Goal: Task Accomplishment & Management: Manage account settings

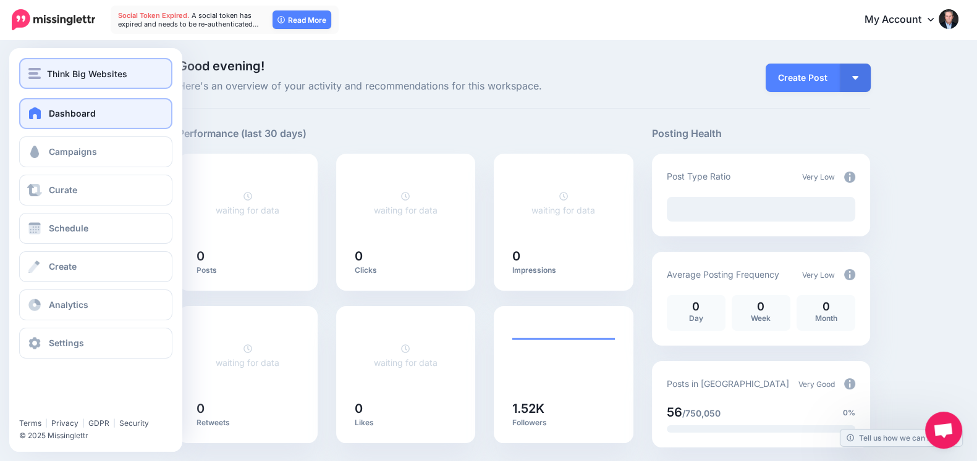
click at [78, 86] on button "Think Big Websites" at bounding box center [95, 73] width 153 height 31
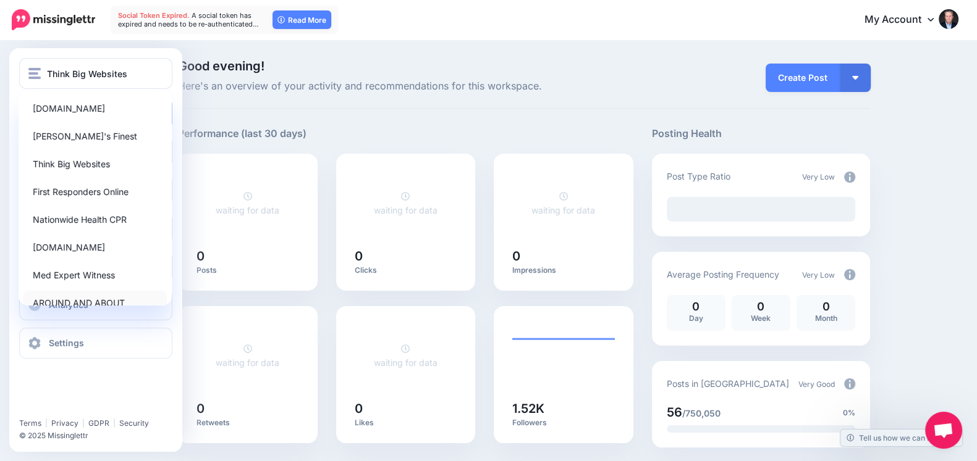
click at [70, 298] on link "AROUND AND ABOUT" at bounding box center [94, 303] width 143 height 24
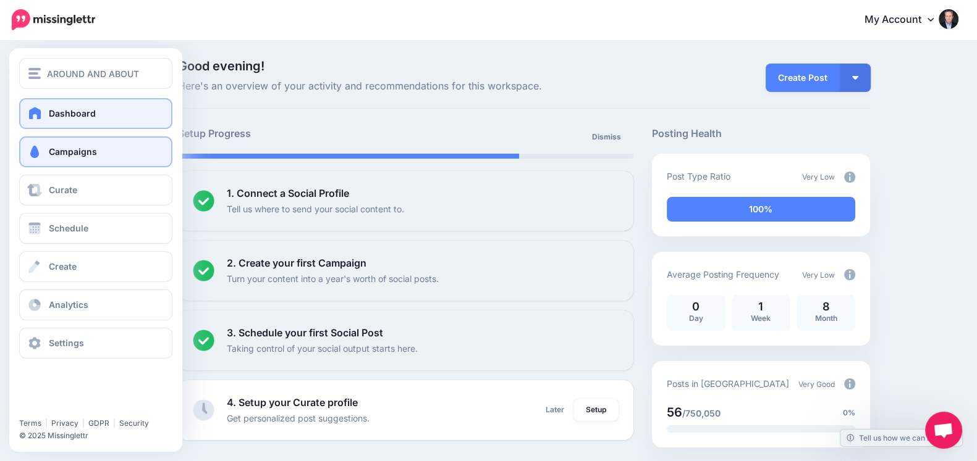
click at [36, 149] on span at bounding box center [35, 152] width 16 height 12
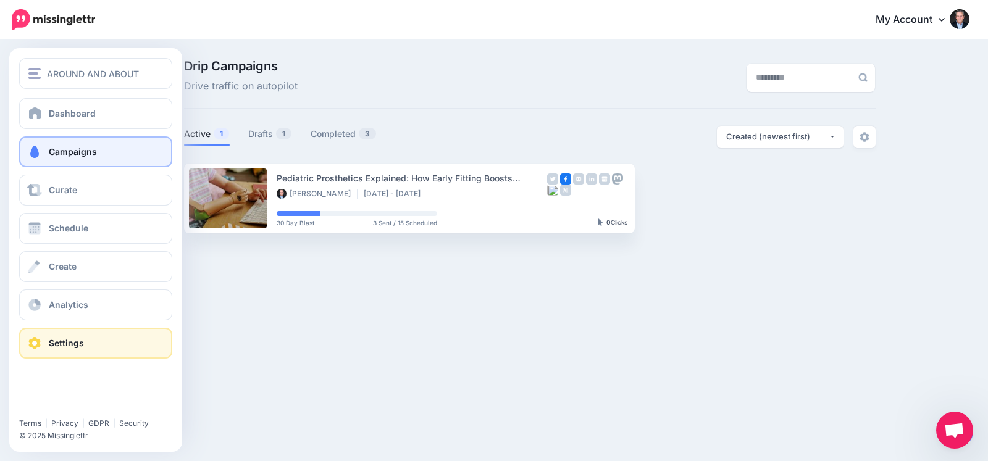
click at [55, 334] on link "Settings" at bounding box center [95, 343] width 153 height 31
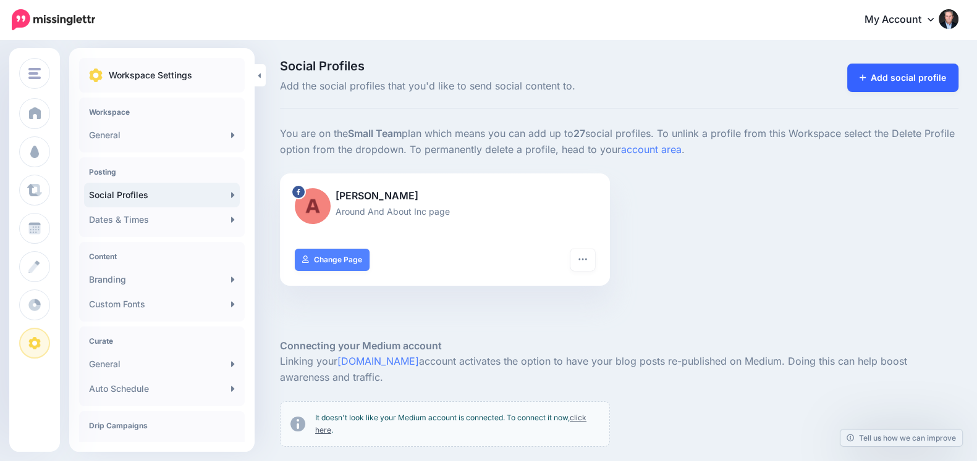
click at [893, 83] on link "Add social profile" at bounding box center [903, 78] width 112 height 28
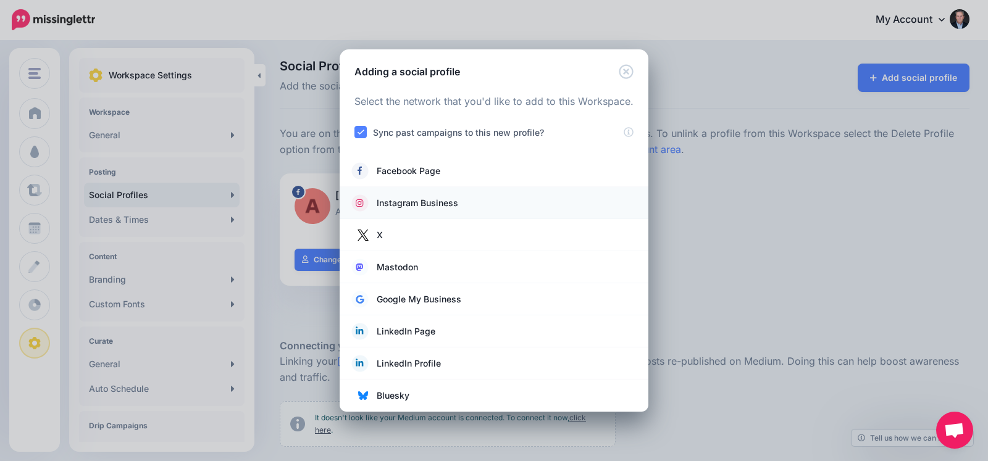
click at [417, 200] on span "Instagram Business" at bounding box center [418, 203] width 82 height 15
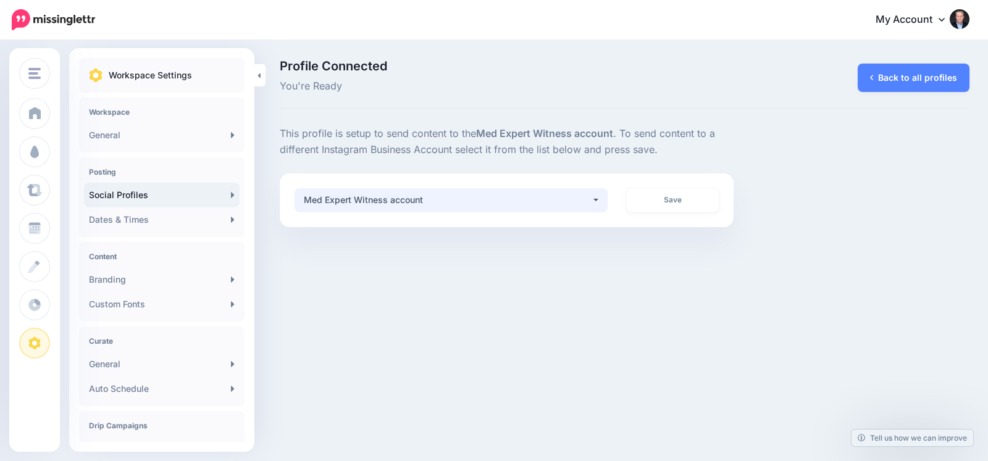
click at [591, 193] on div "Med Expert Witness account" at bounding box center [448, 200] width 288 height 15
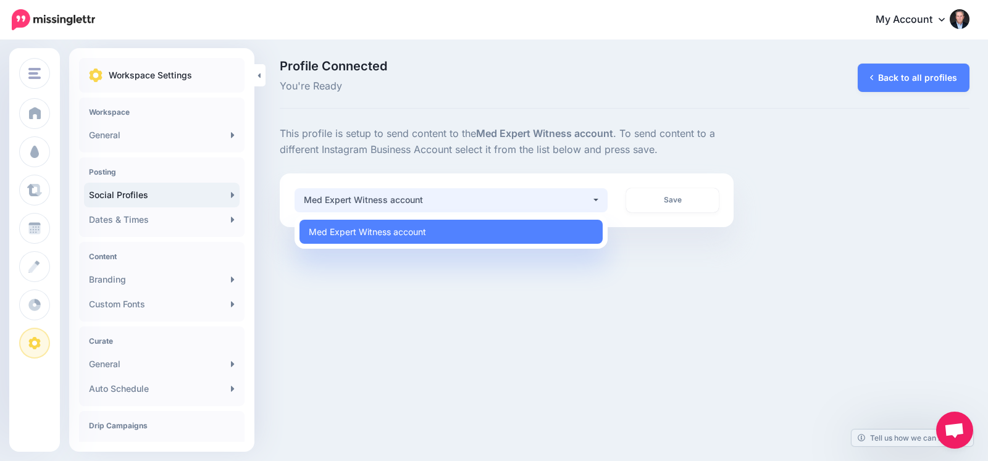
click at [405, 121] on div "Profile Connected You're Ready Back to all profiles This profile is setup to se…" at bounding box center [625, 143] width 709 height 167
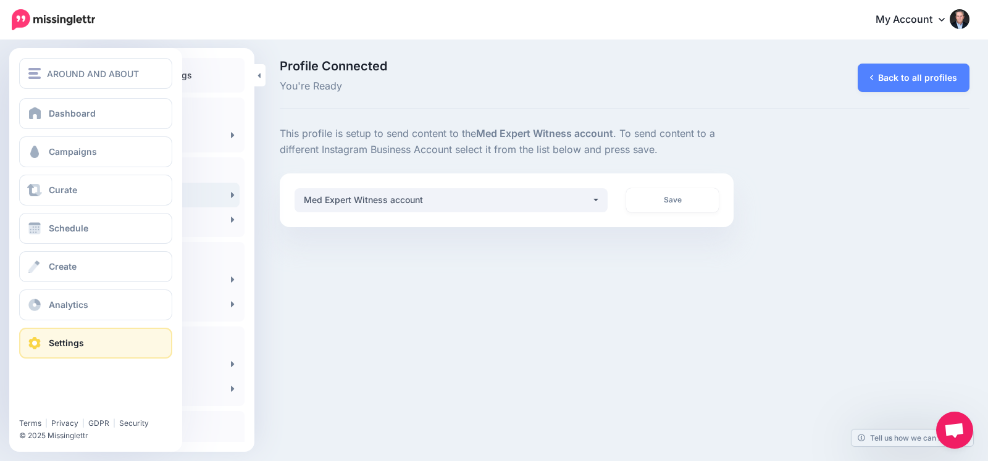
click at [89, 332] on link "Settings" at bounding box center [95, 343] width 153 height 31
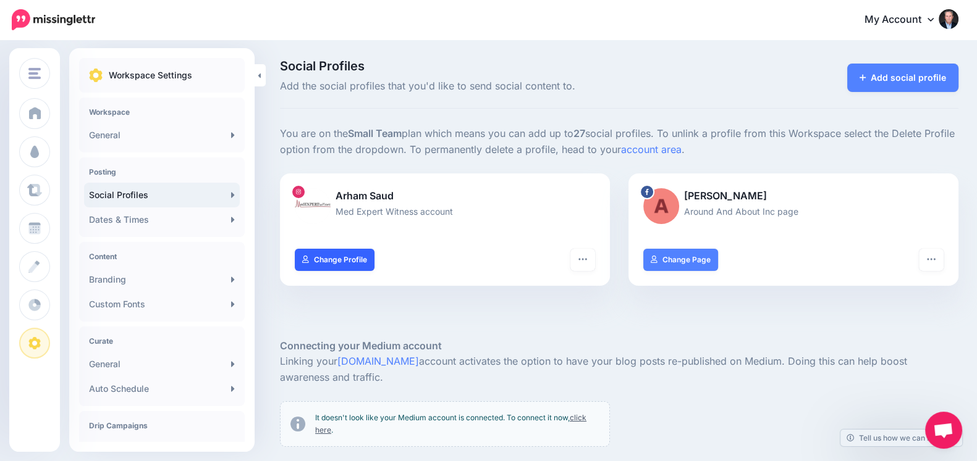
click at [338, 264] on link "Change Profile" at bounding box center [335, 260] width 80 height 22
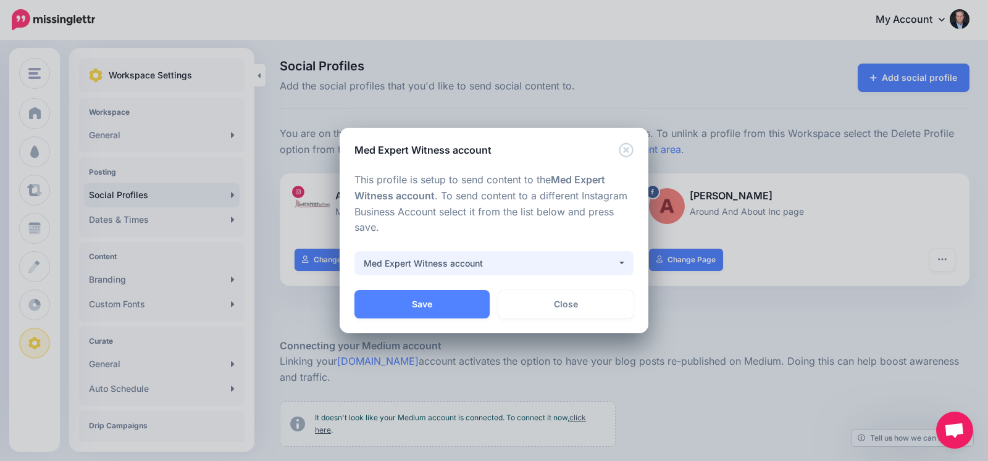
click at [553, 258] on div "Med Expert Witness account" at bounding box center [490, 263] width 253 height 15
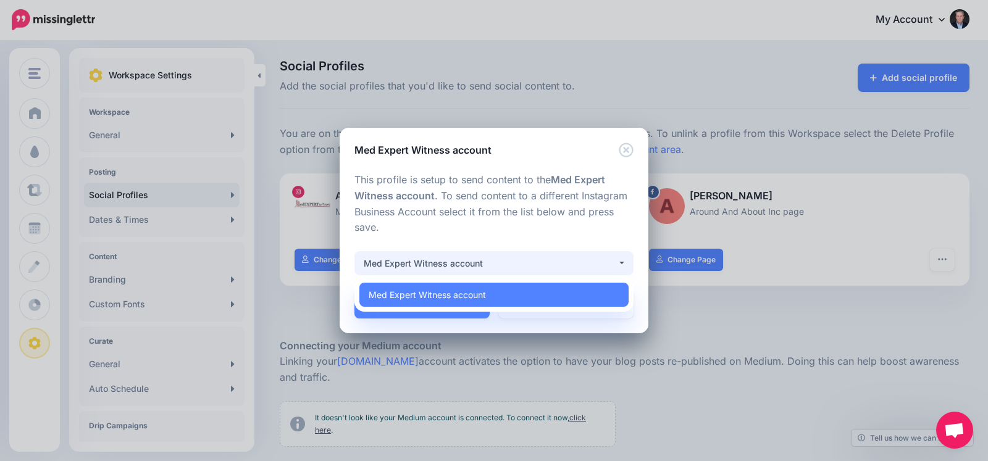
click at [553, 258] on div "Med Expert Witness account" at bounding box center [490, 263] width 253 height 15
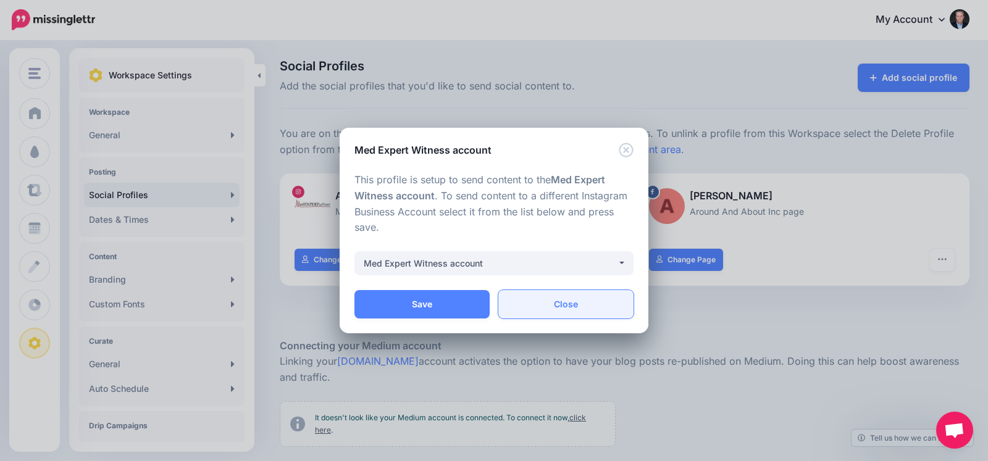
click at [550, 297] on link "Close" at bounding box center [565, 304] width 135 height 28
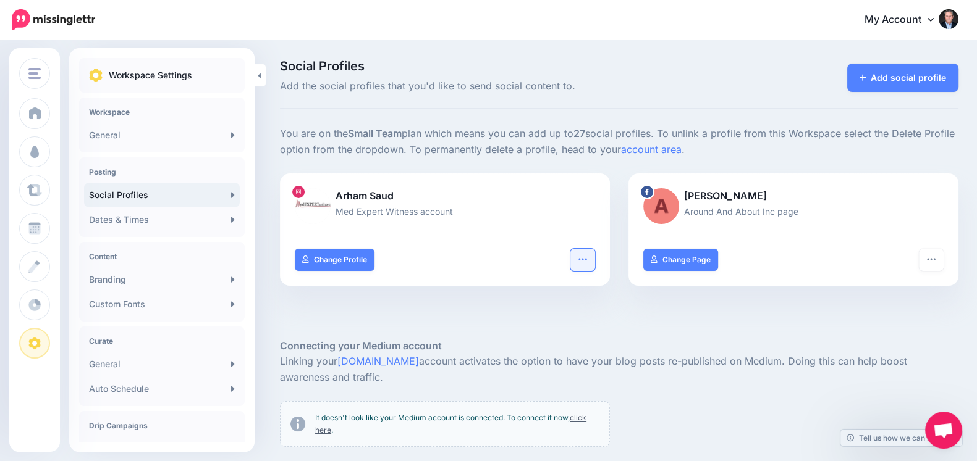
click at [595, 259] on button "button" at bounding box center [582, 260] width 25 height 22
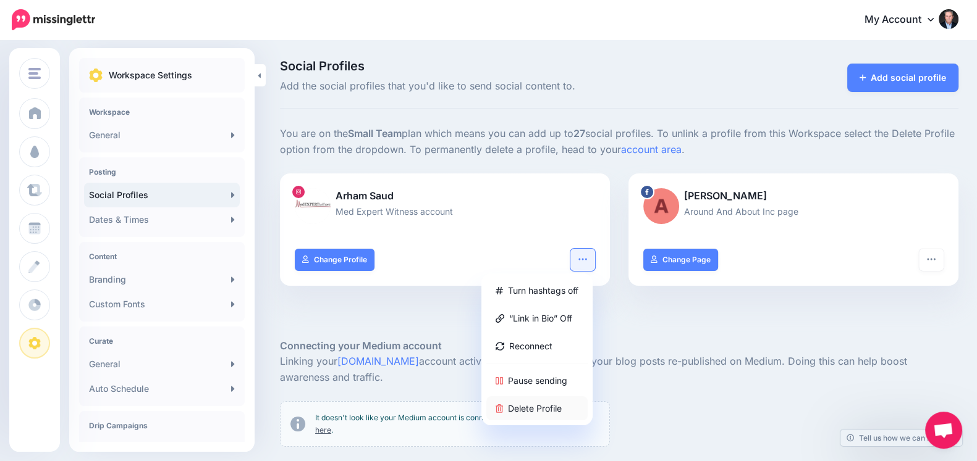
click at [539, 411] on link "Delete Profile" at bounding box center [536, 409] width 101 height 24
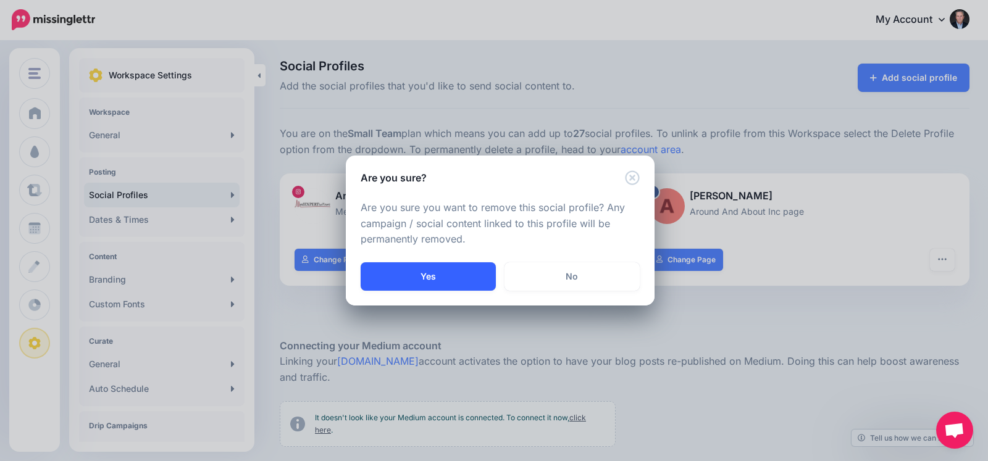
click at [444, 282] on button "Yes" at bounding box center [428, 277] width 135 height 28
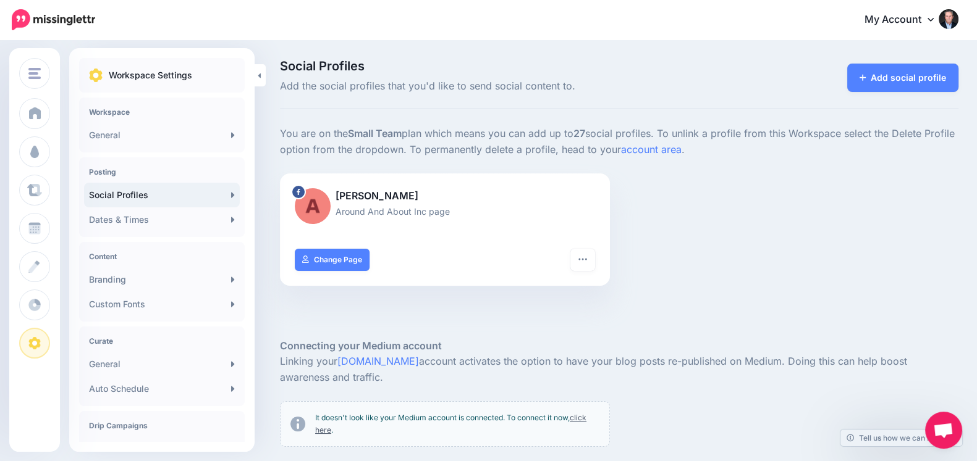
click at [438, 100] on div "Social Profiles Add the social profiles that you'd like to send social content …" at bounding box center [619, 84] width 678 height 49
click at [909, 74] on link "Add social profile" at bounding box center [903, 78] width 112 height 28
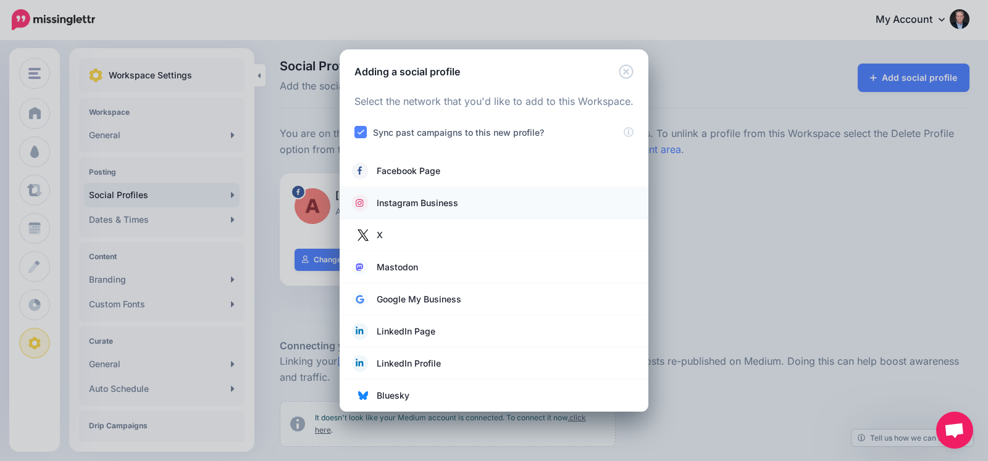
click at [413, 205] on span "Instagram Business" at bounding box center [418, 203] width 82 height 15
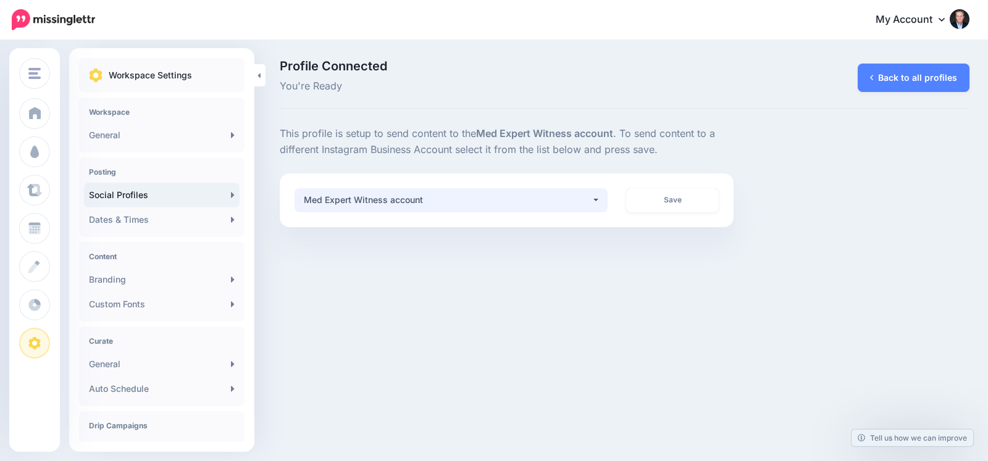
click at [578, 191] on button "Med Expert Witness account" at bounding box center [451, 200] width 313 height 24
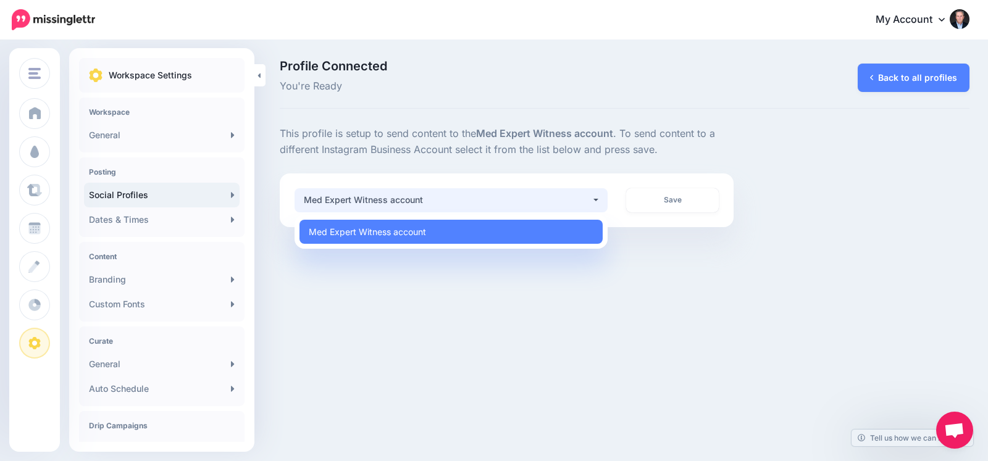
click at [508, 179] on div "**********" at bounding box center [507, 201] width 454 height 54
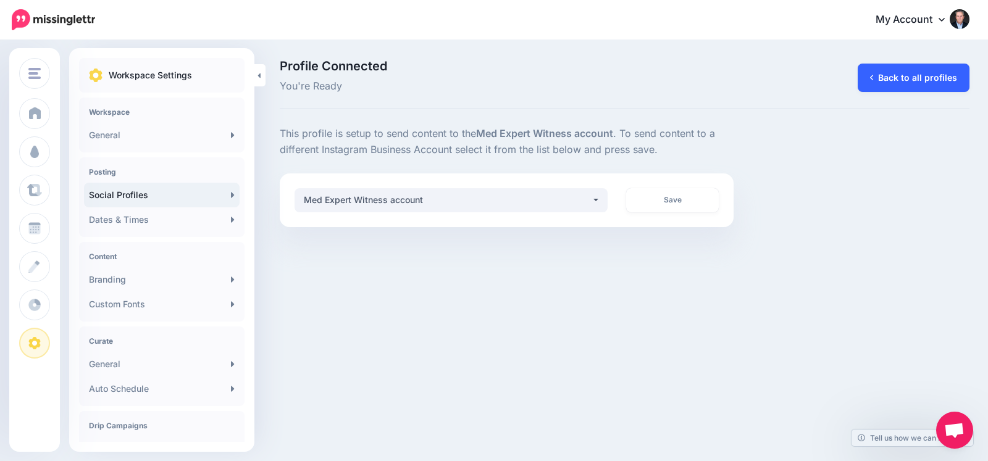
click at [904, 82] on link "Back to all profiles" at bounding box center [914, 78] width 112 height 28
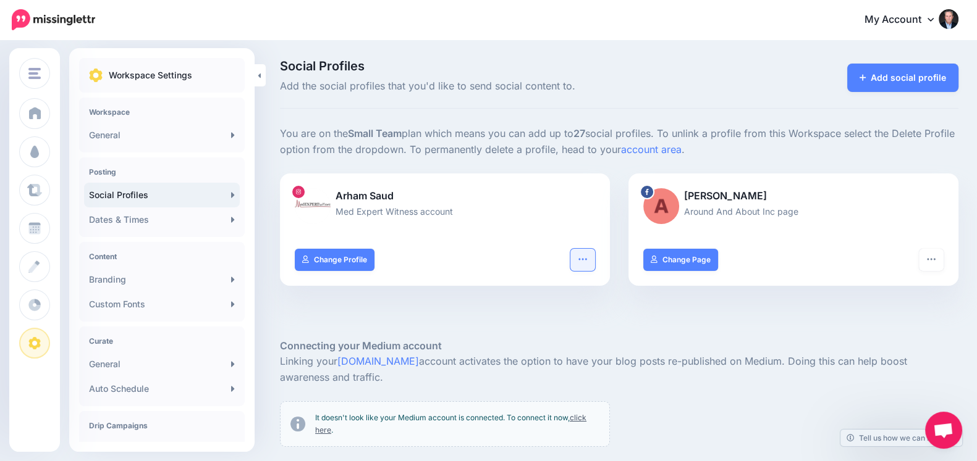
click at [595, 262] on button "button" at bounding box center [582, 260] width 25 height 22
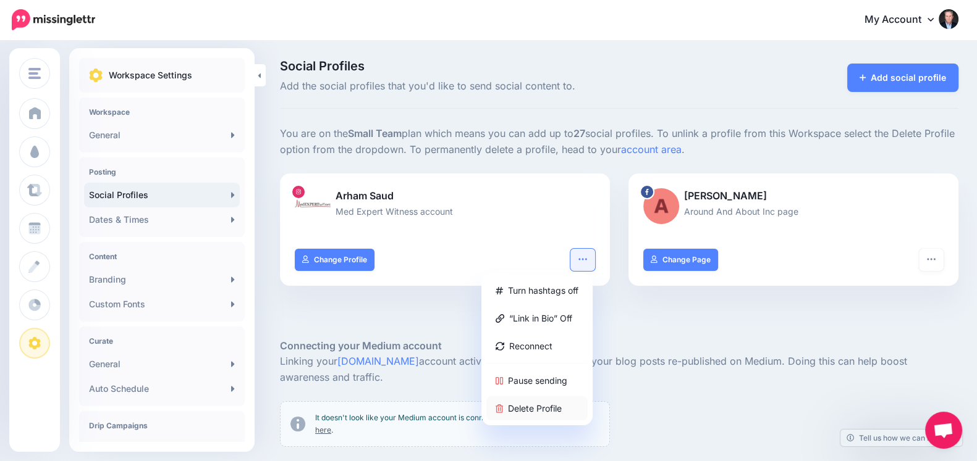
click at [554, 408] on link "Delete Profile" at bounding box center [536, 409] width 101 height 24
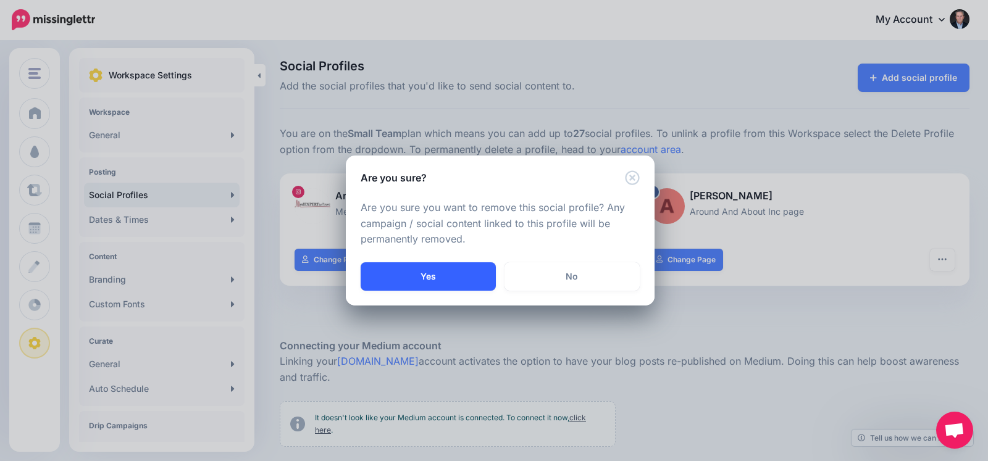
click at [395, 275] on button "Yes" at bounding box center [428, 277] width 135 height 28
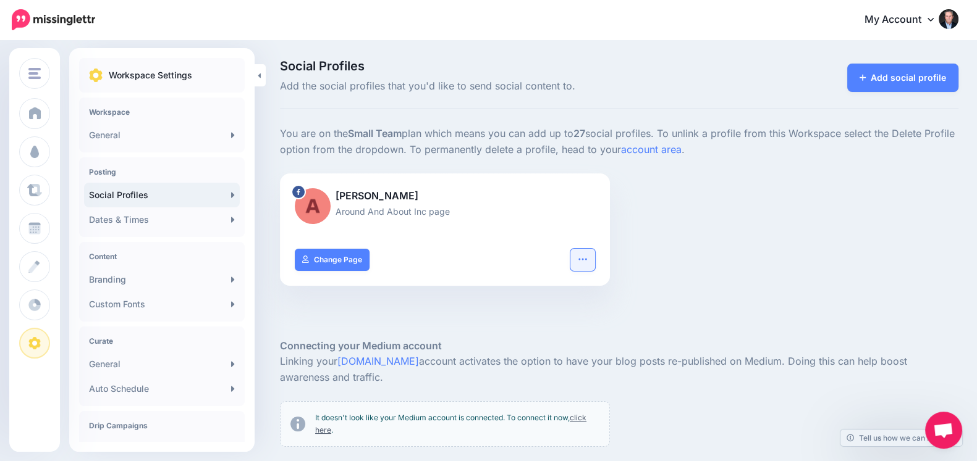
click at [595, 253] on button "button" at bounding box center [582, 260] width 25 height 22
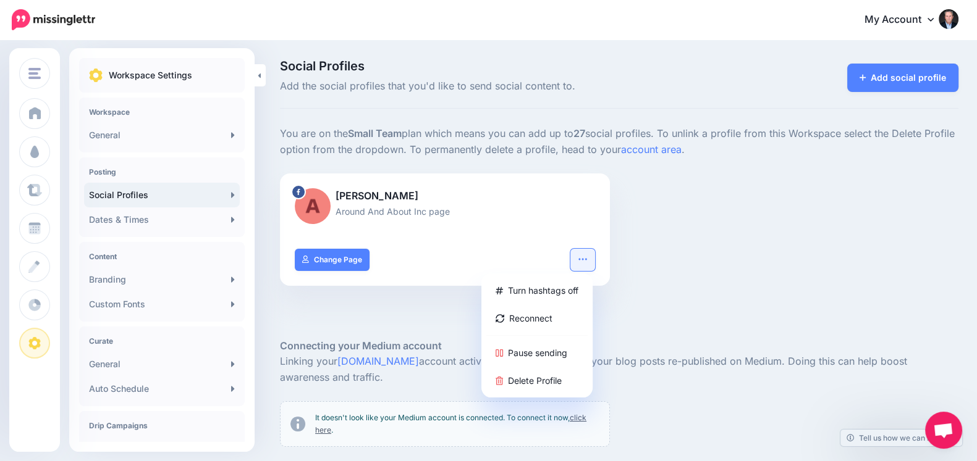
click at [730, 205] on div "Ray Briant Around And About Inc page Turn hashtags off Reconnect Pause sending …" at bounding box center [619, 238] width 697 height 128
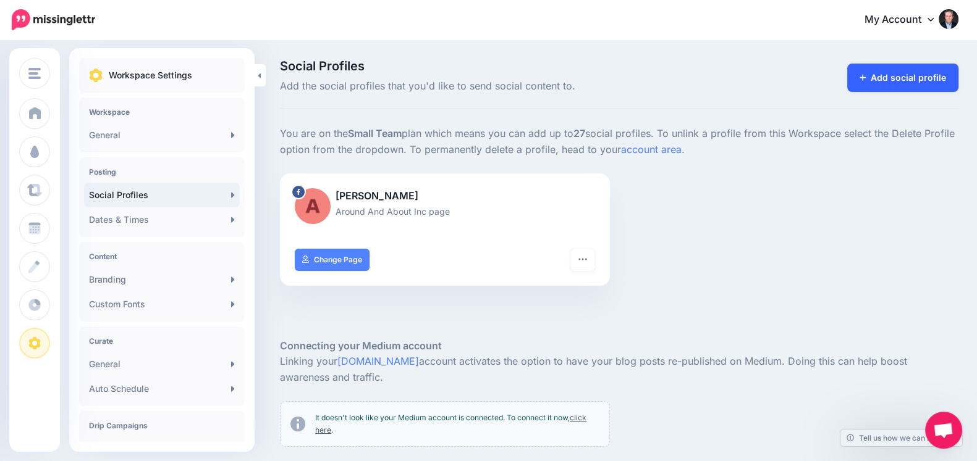
click at [901, 80] on link "Add social profile" at bounding box center [903, 78] width 112 height 28
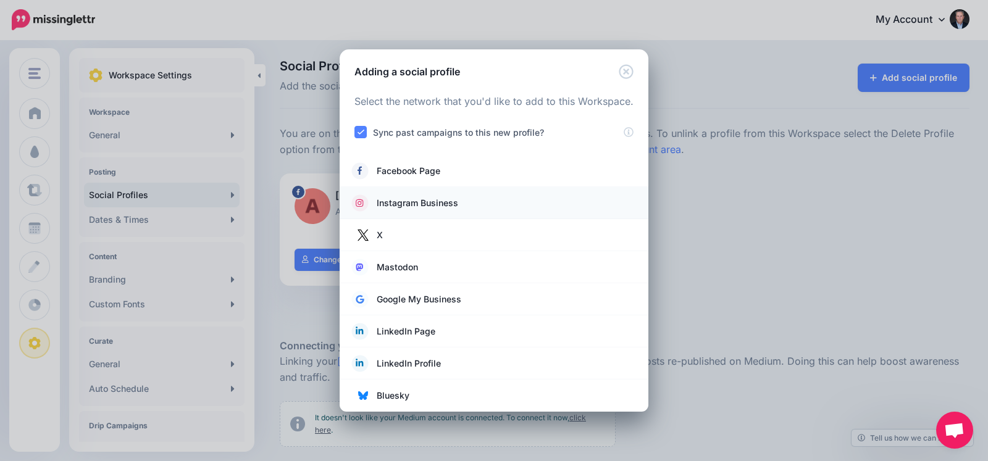
click at [427, 197] on span "Instagram Business" at bounding box center [418, 203] width 82 height 15
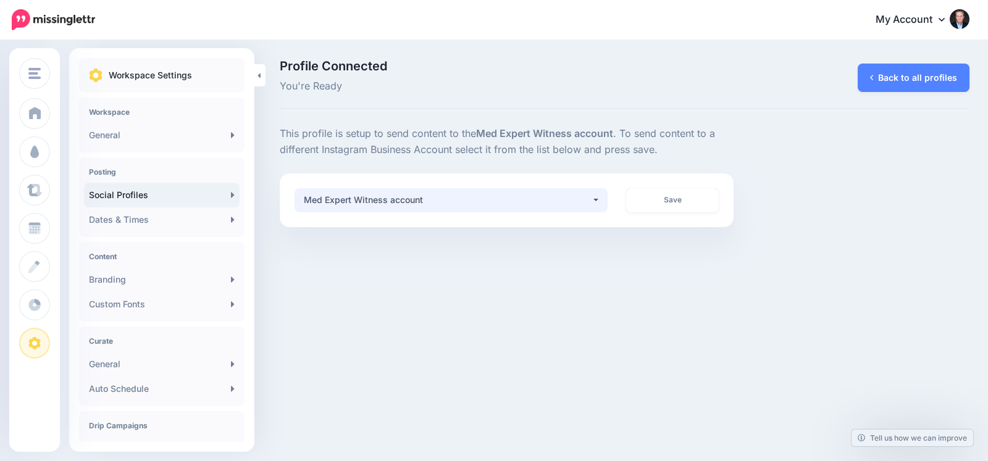
click at [471, 205] on div "Med Expert Witness account" at bounding box center [448, 200] width 288 height 15
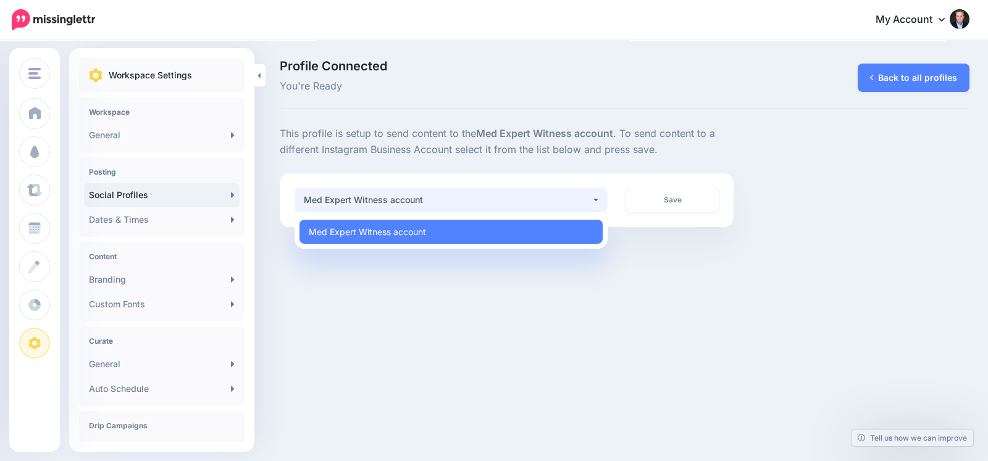
click at [597, 137] on b "Med Expert Witness account" at bounding box center [544, 133] width 137 height 12
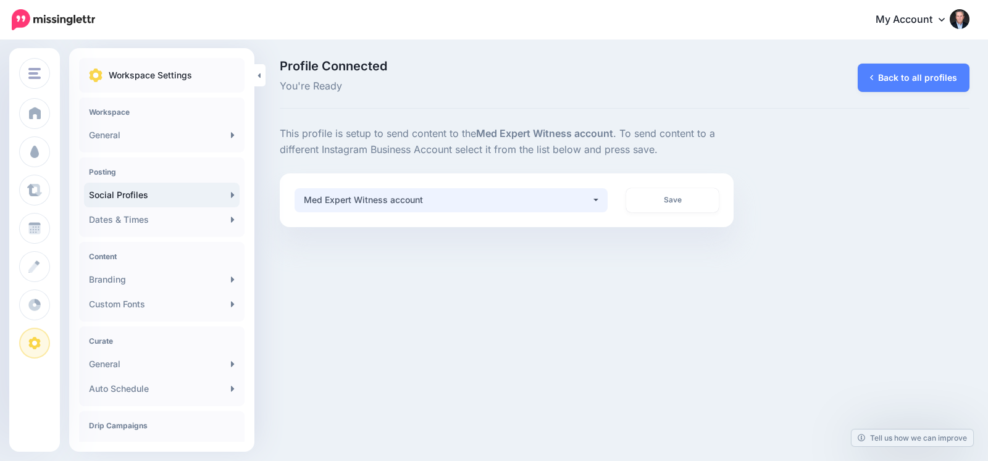
click at [602, 195] on button "Med Expert Witness account" at bounding box center [451, 200] width 313 height 24
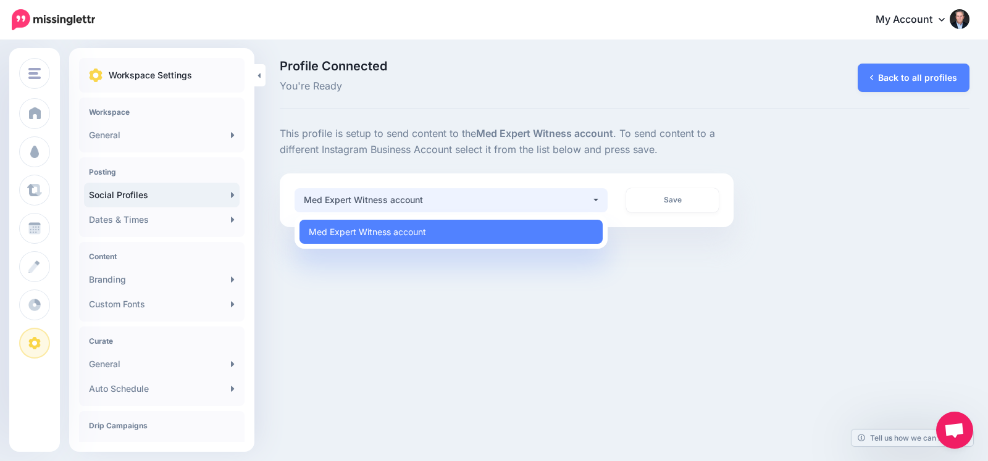
click at [602, 195] on button "Med Expert Witness account" at bounding box center [451, 200] width 313 height 24
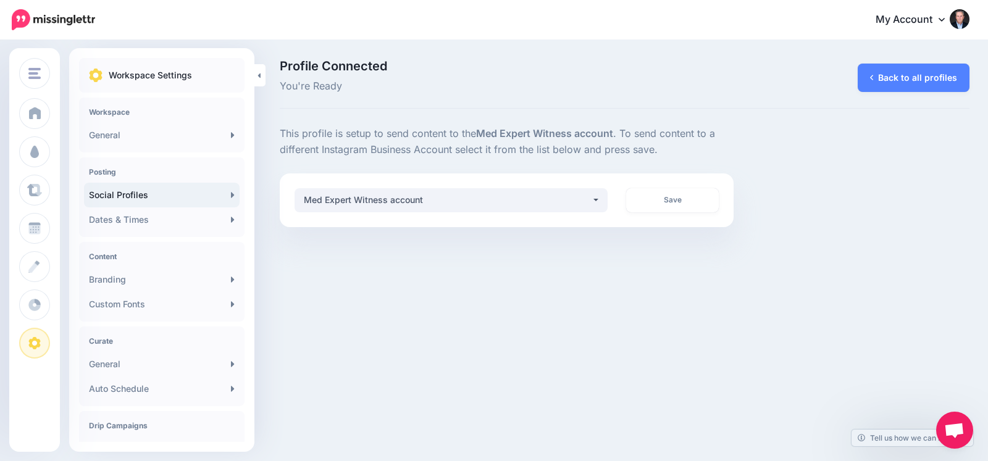
click at [900, 92] on div "Back to all profiles" at bounding box center [911, 78] width 118 height 35
click at [885, 85] on link "Back to all profiles" at bounding box center [914, 78] width 112 height 28
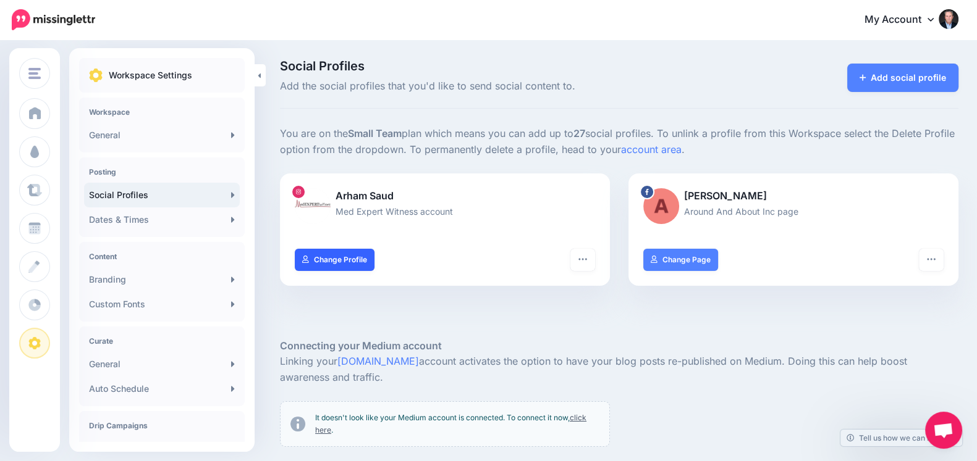
click at [337, 254] on link "Change Profile" at bounding box center [335, 260] width 80 height 22
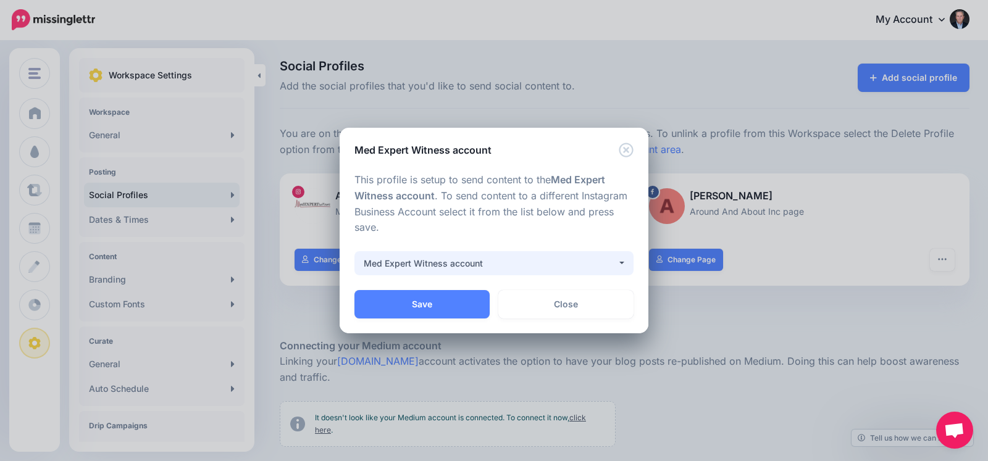
click at [429, 258] on div "Med Expert Witness account" at bounding box center [490, 263] width 253 height 15
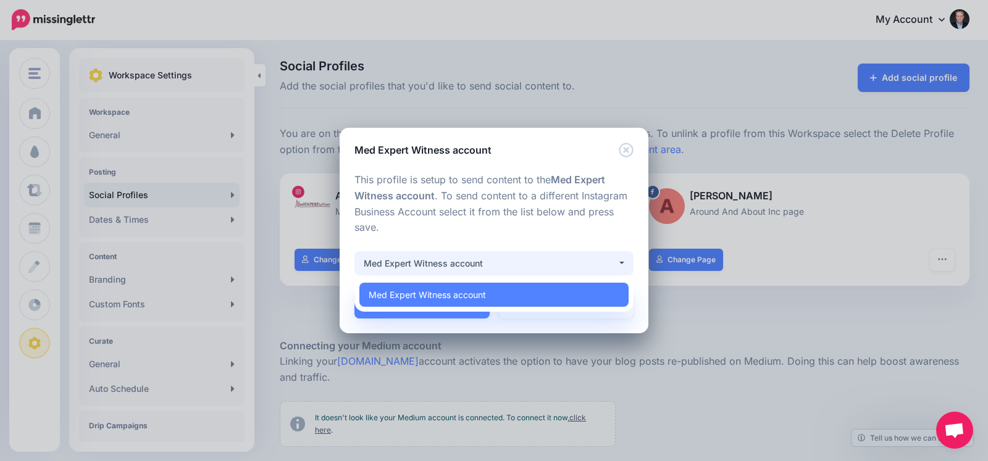
click at [494, 188] on p "This profile is setup to send content to the Med Expert Witness account . To se…" at bounding box center [494, 204] width 279 height 64
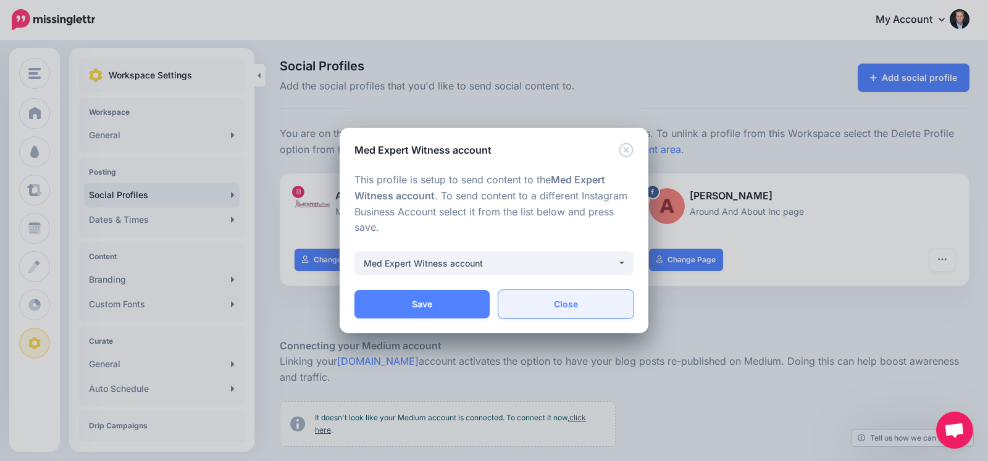
click at [559, 311] on link "Close" at bounding box center [565, 304] width 135 height 28
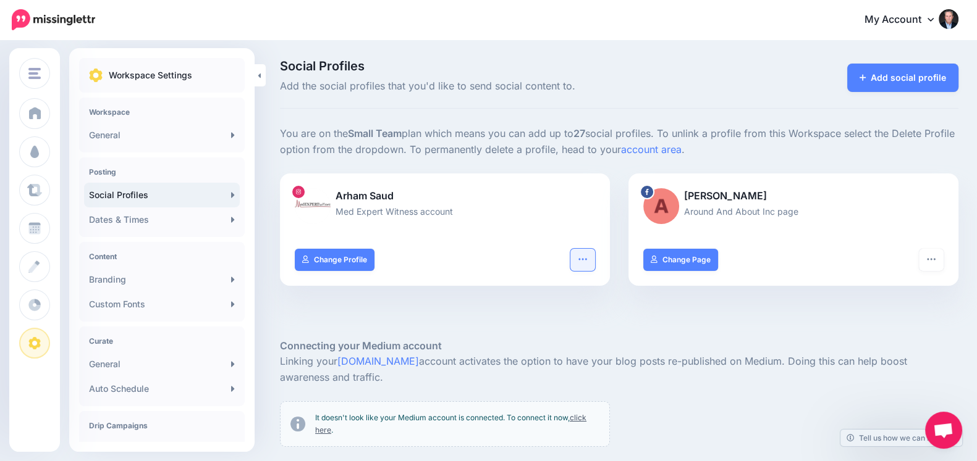
click at [591, 265] on button "button" at bounding box center [582, 260] width 25 height 22
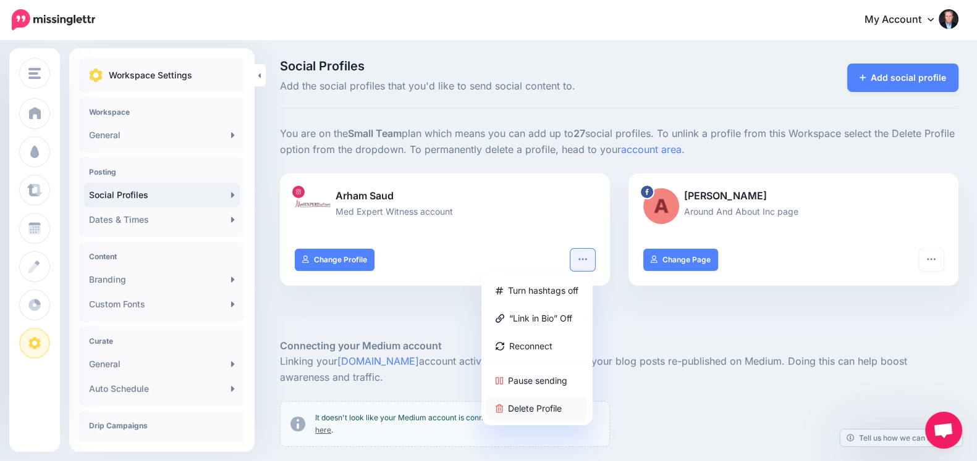
click at [544, 411] on link "Delete Profile" at bounding box center [536, 409] width 101 height 24
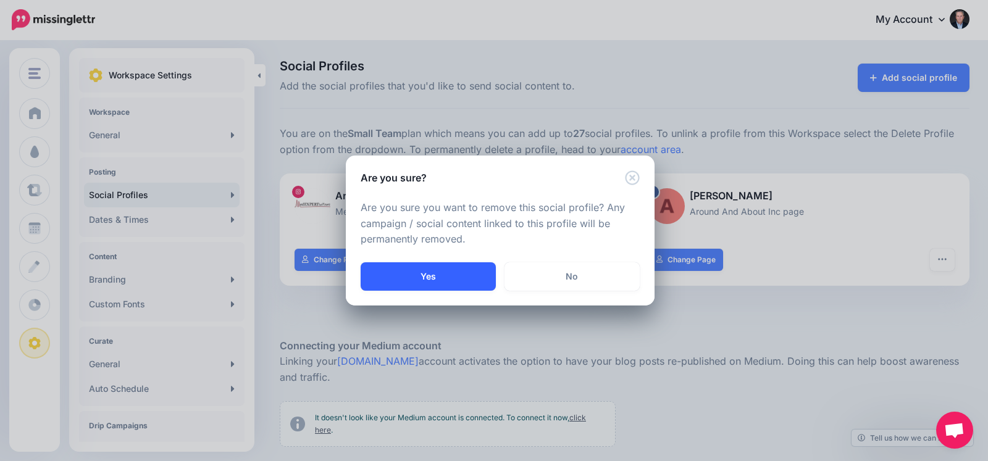
click at [435, 276] on button "Yes" at bounding box center [428, 277] width 135 height 28
click at [435, 276] on div "Yes No" at bounding box center [500, 284] width 309 height 43
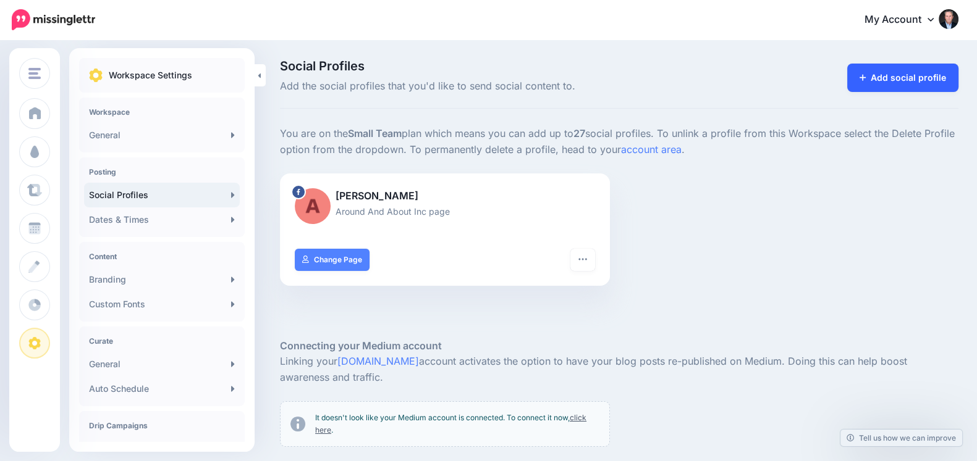
click at [910, 75] on link "Add social profile" at bounding box center [903, 78] width 112 height 28
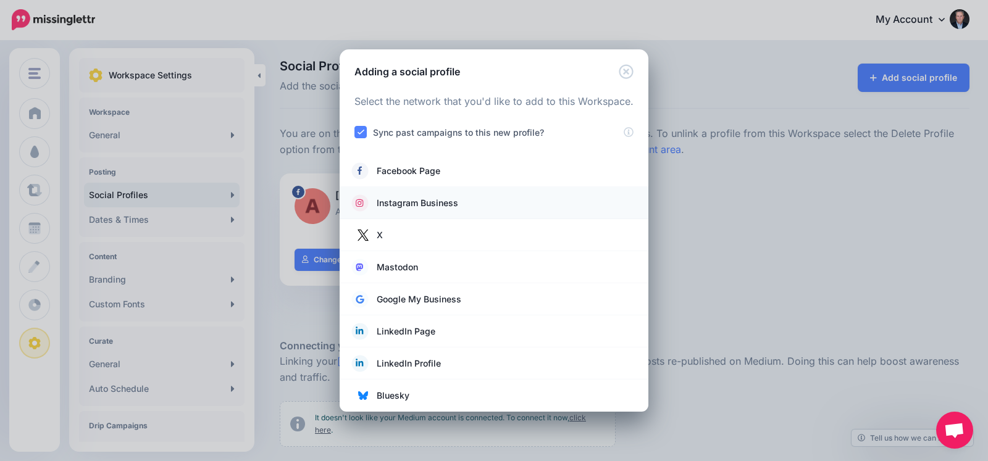
click at [474, 200] on link "Instagram Business" at bounding box center [494, 203] width 284 height 17
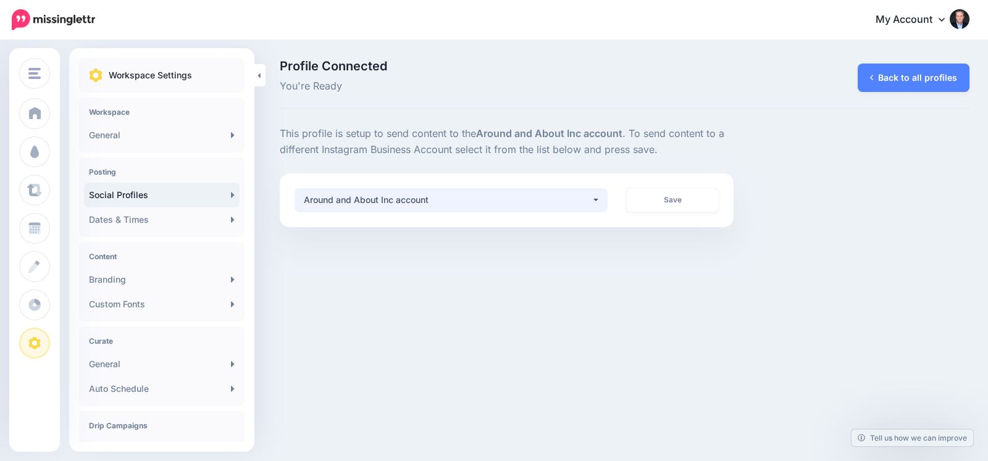
click at [571, 196] on div "Around and About Inc account" at bounding box center [448, 200] width 288 height 15
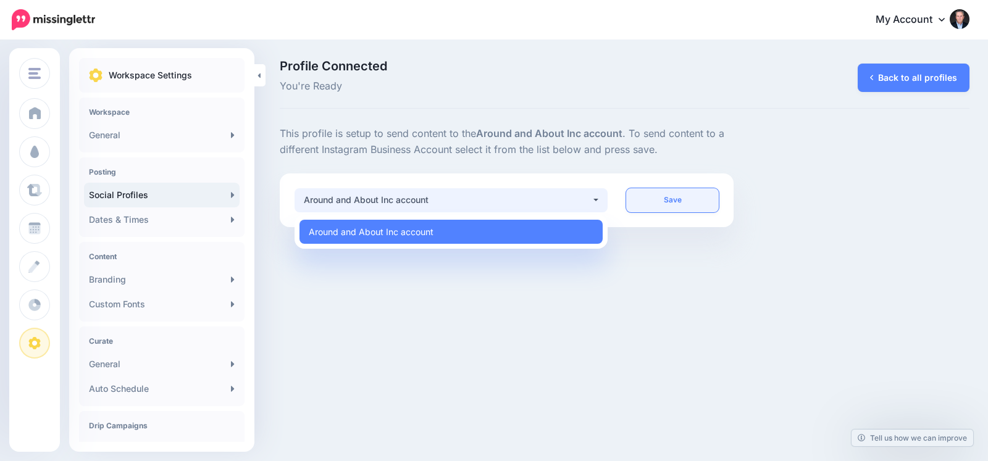
click at [679, 194] on link "Save" at bounding box center [672, 200] width 92 height 24
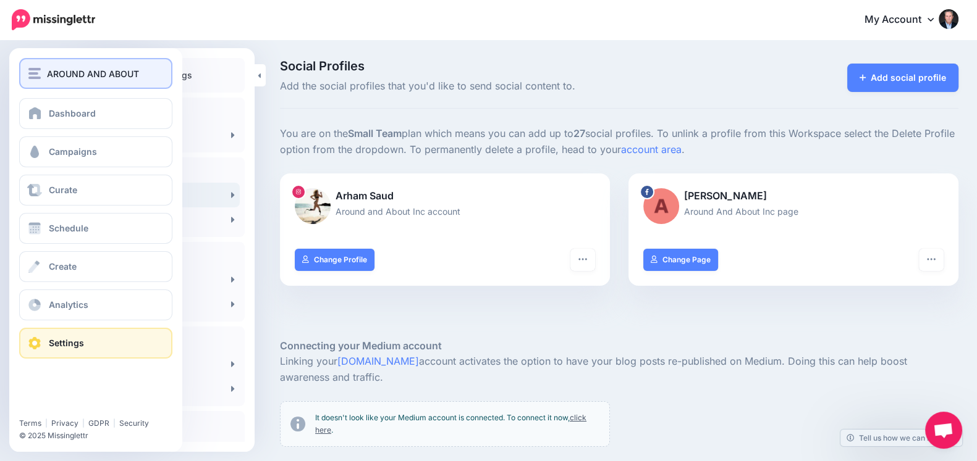
click at [37, 75] on img "button" at bounding box center [34, 73] width 12 height 11
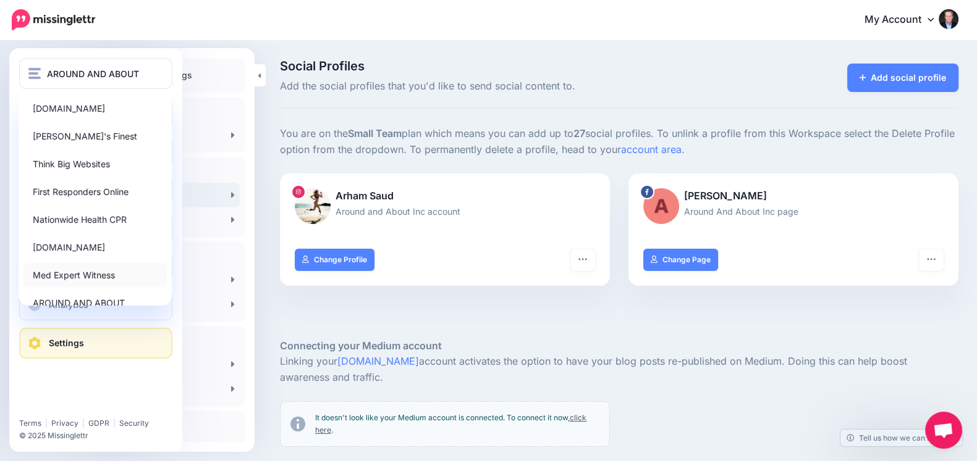
click at [78, 270] on link "Med Expert Witness" at bounding box center [94, 275] width 143 height 24
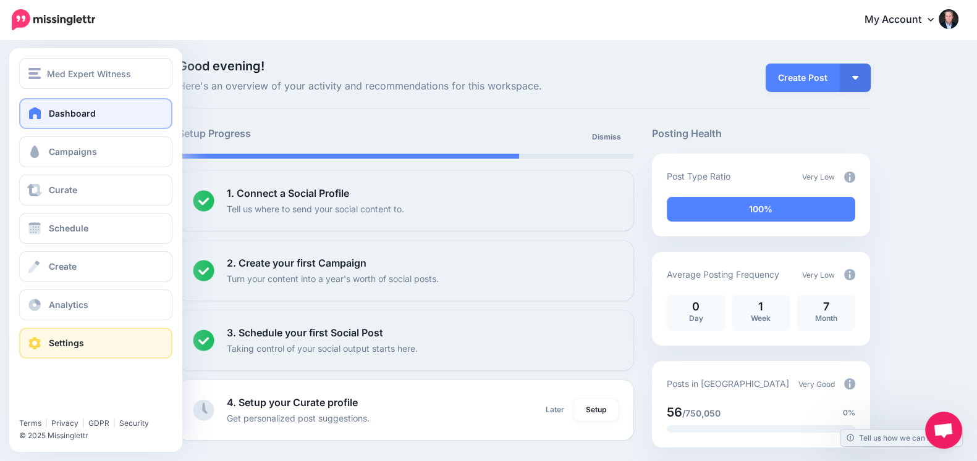
click at [64, 356] on link "Settings" at bounding box center [95, 343] width 153 height 31
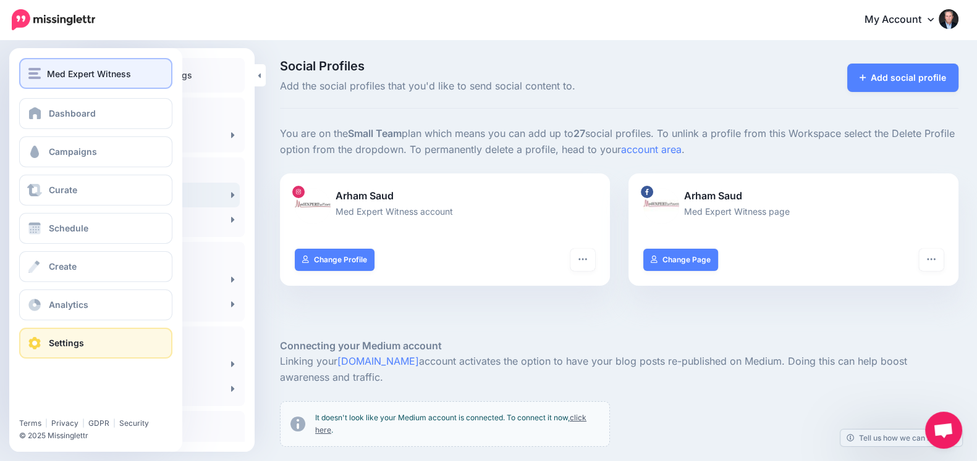
click at [37, 82] on button "Med Expert Witness" at bounding box center [95, 73] width 153 height 31
